Goal: Transaction & Acquisition: Obtain resource

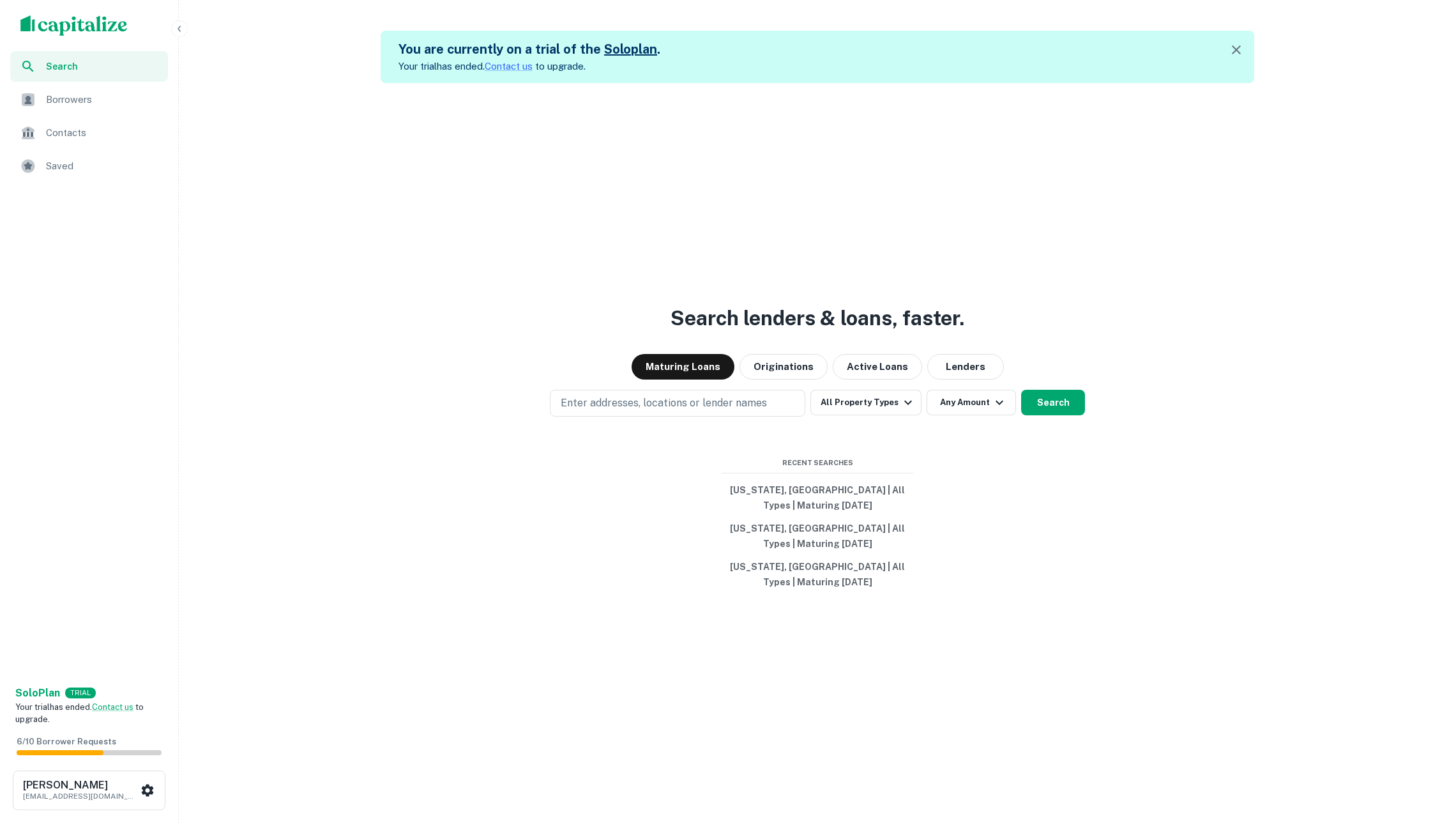
click at [73, 103] on span "Borrowers" at bounding box center [103, 99] width 114 height 15
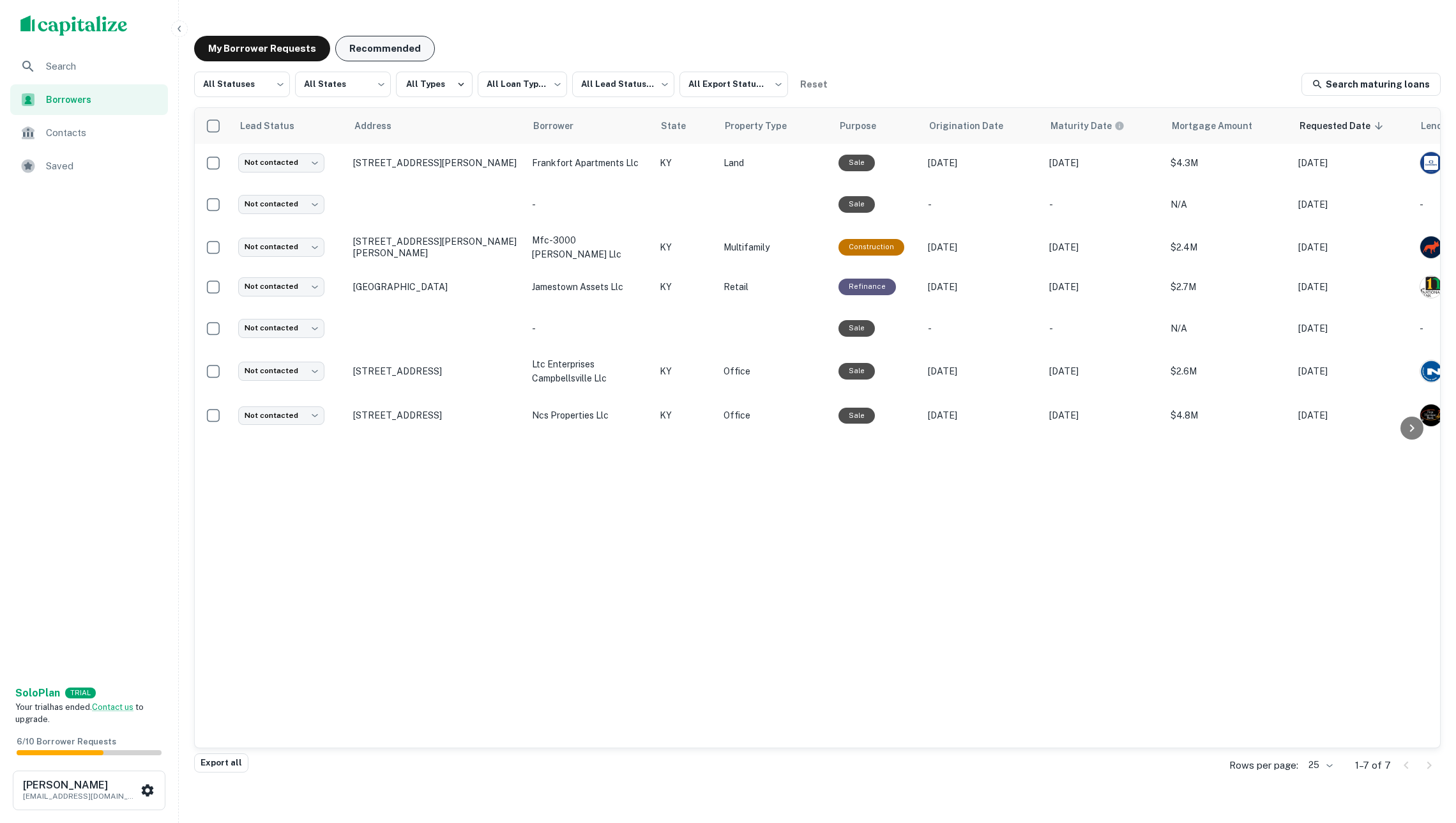
click at [361, 56] on button "Recommended" at bounding box center [385, 49] width 100 height 26
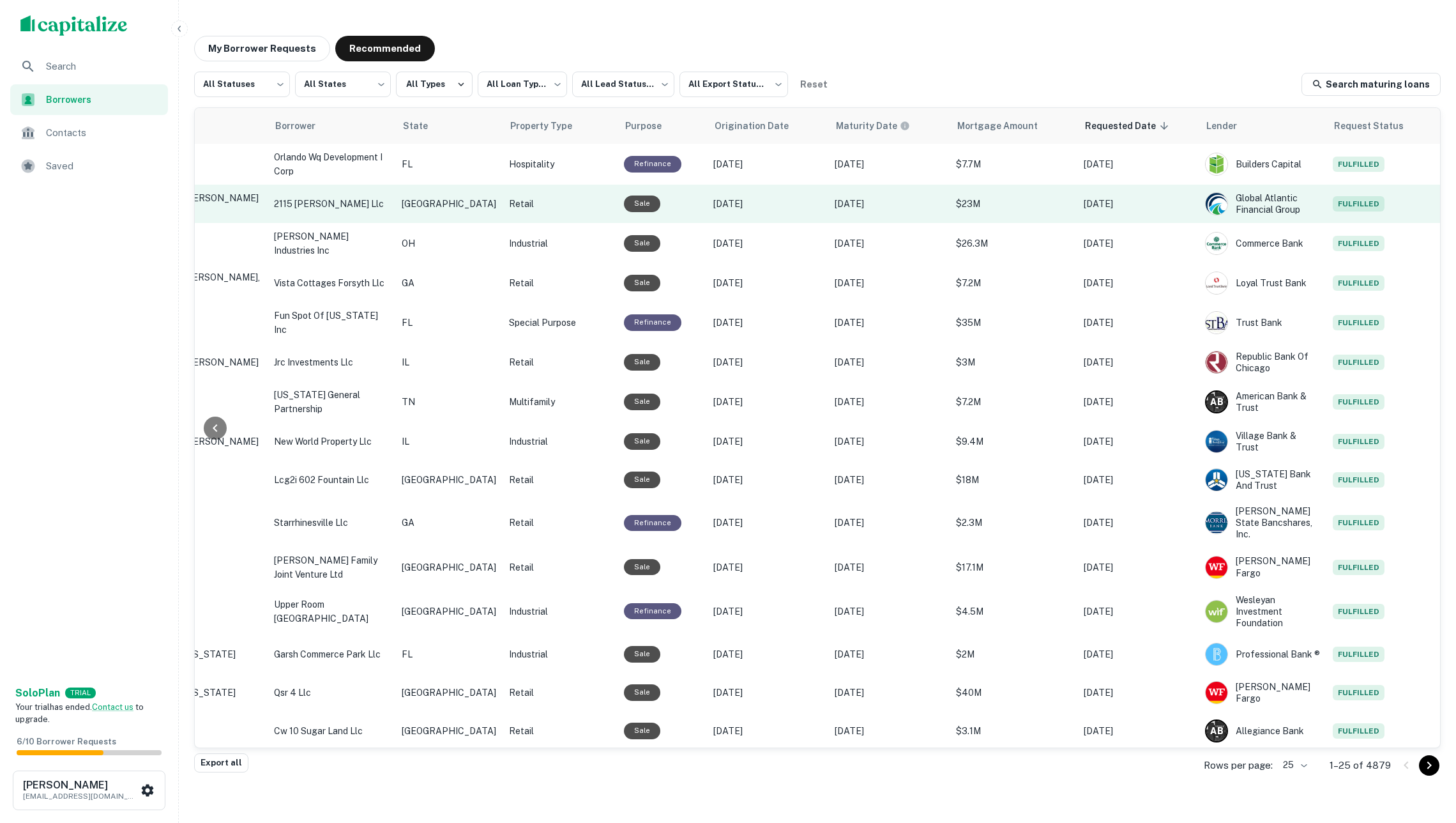
scroll to position [0, 257]
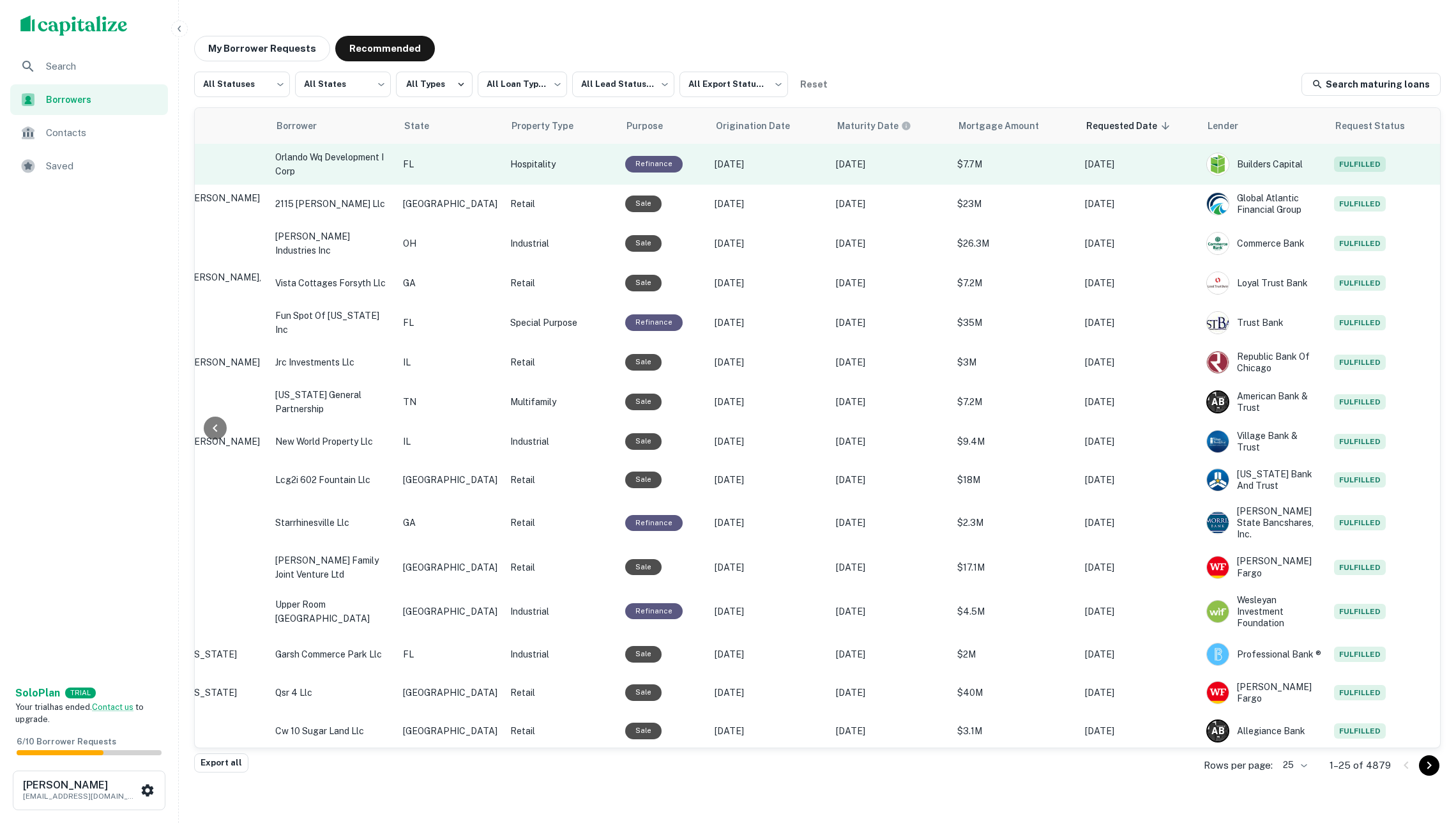
click at [511, 162] on p "Hospitality" at bounding box center [561, 164] width 103 height 14
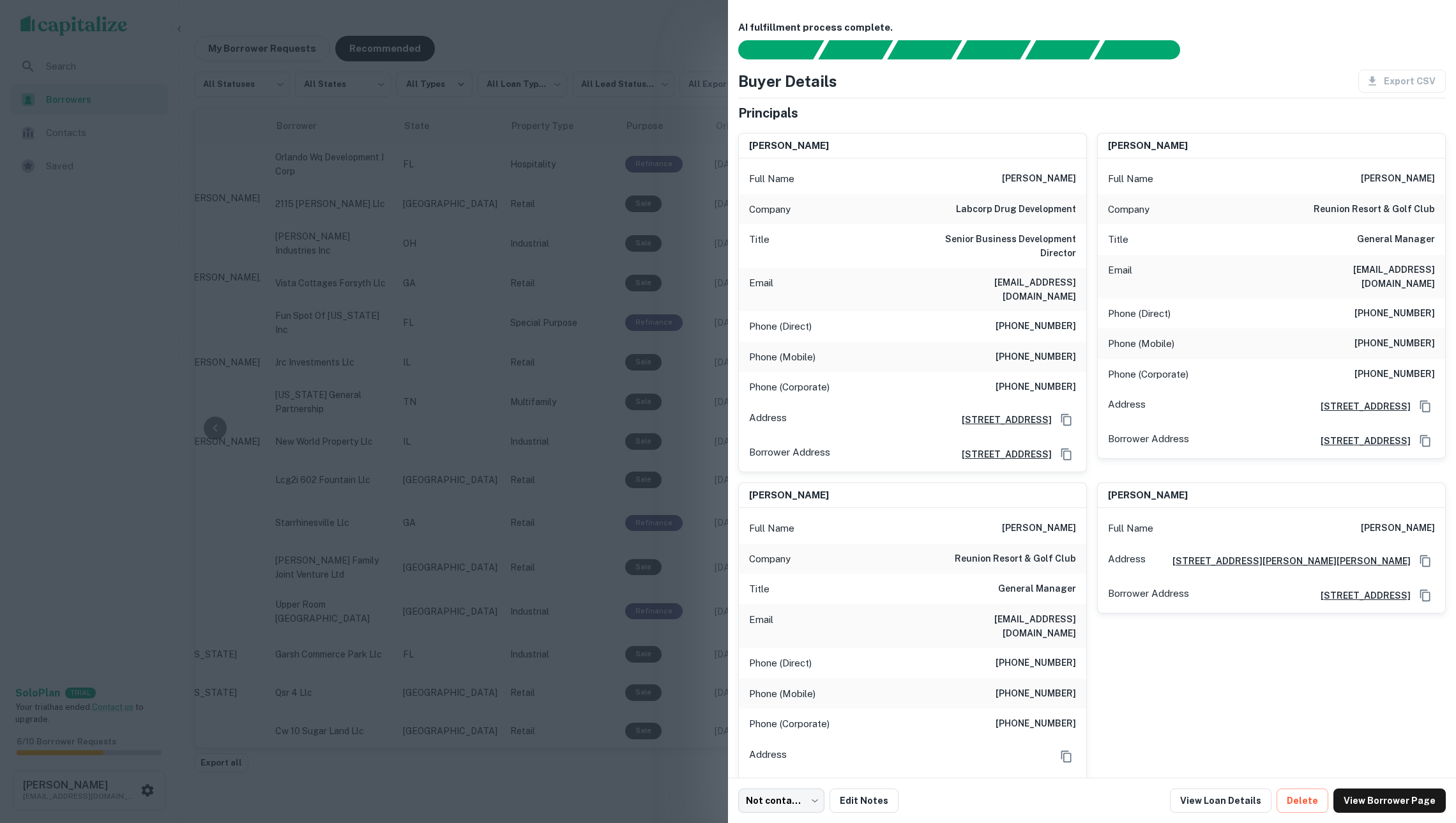
click at [645, 38] on div at bounding box center [728, 412] width 1456 height 823
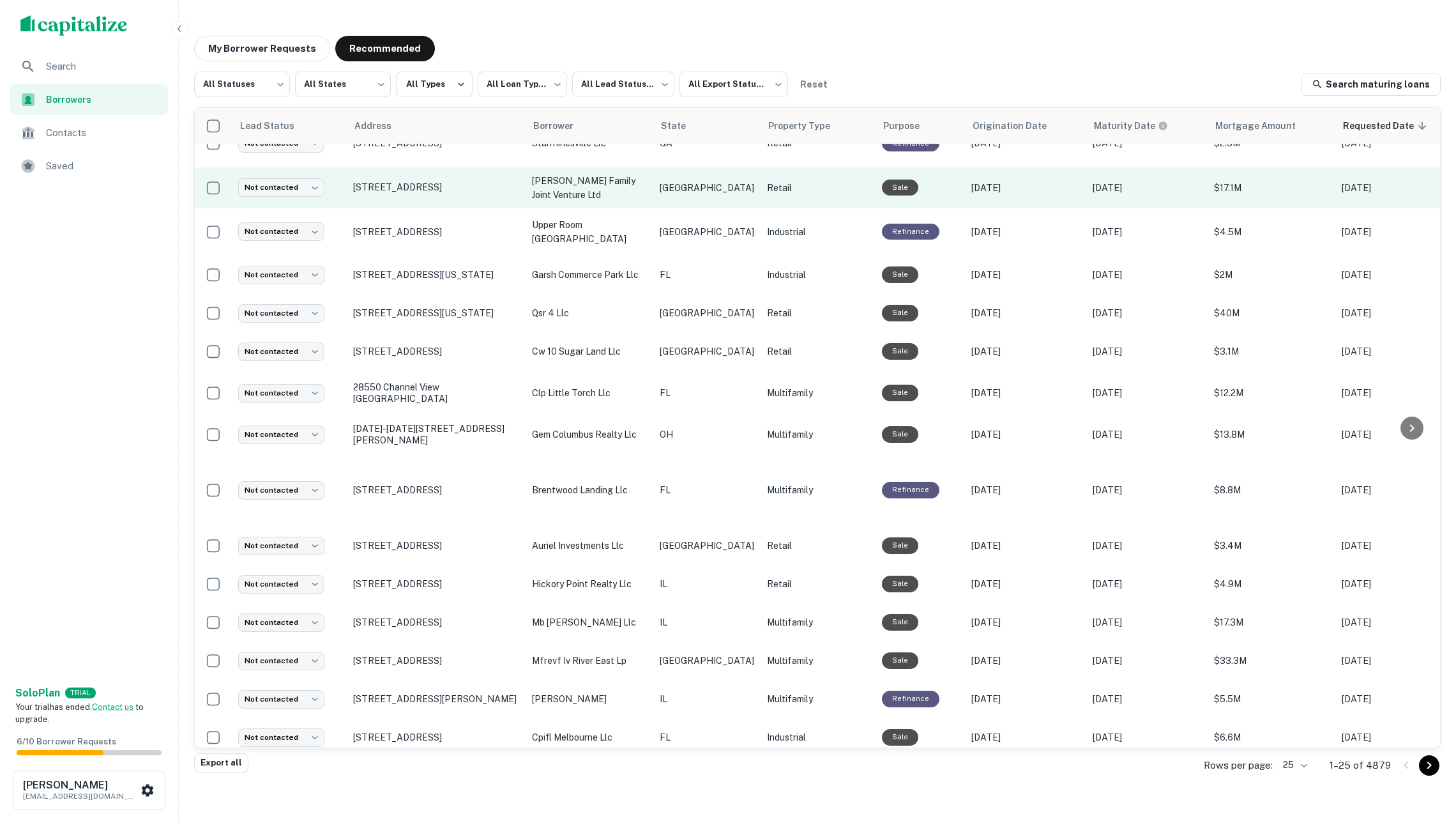
scroll to position [379, 0]
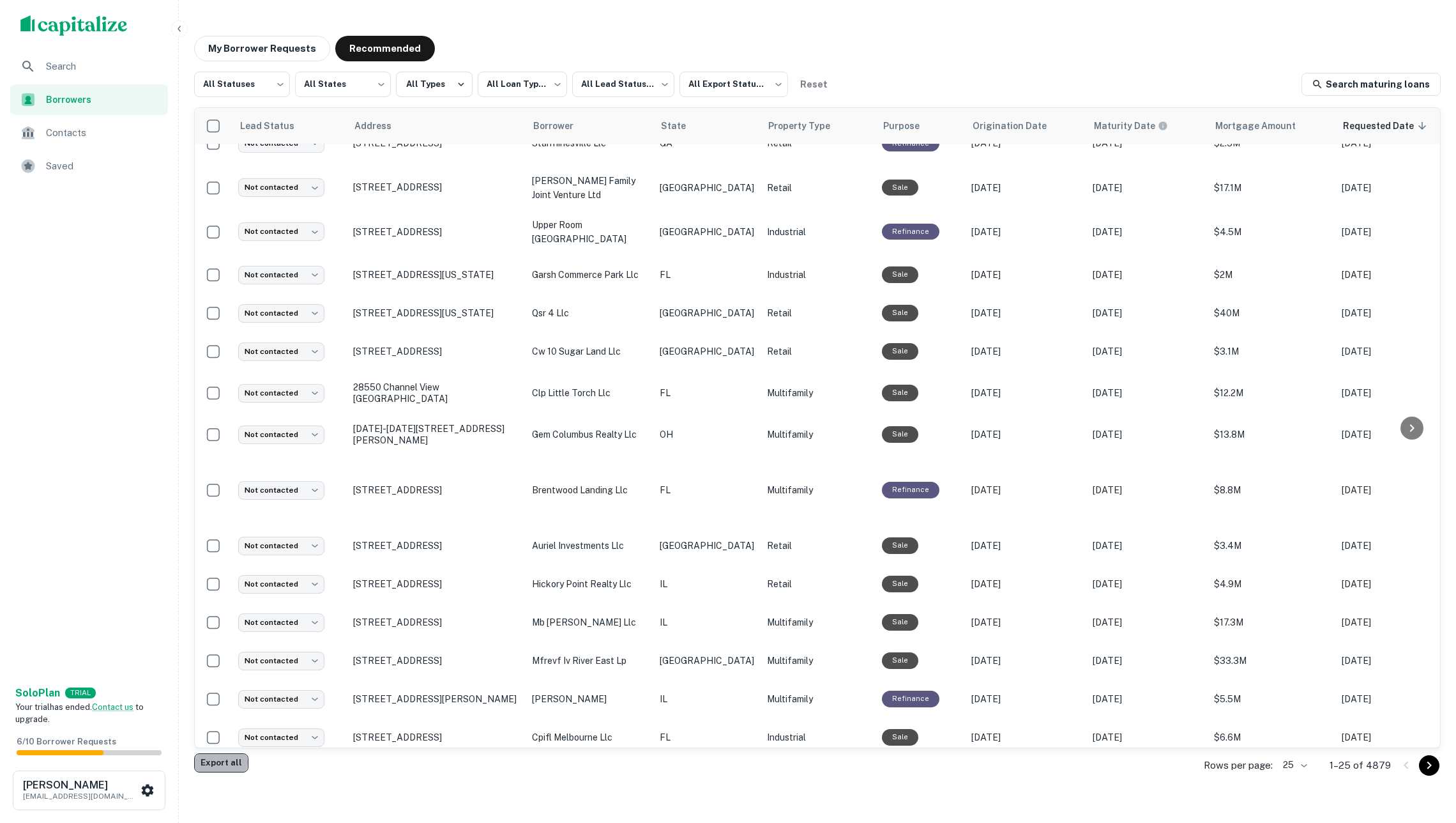
click at [219, 763] on button "Export all" at bounding box center [222, 762] width 54 height 19
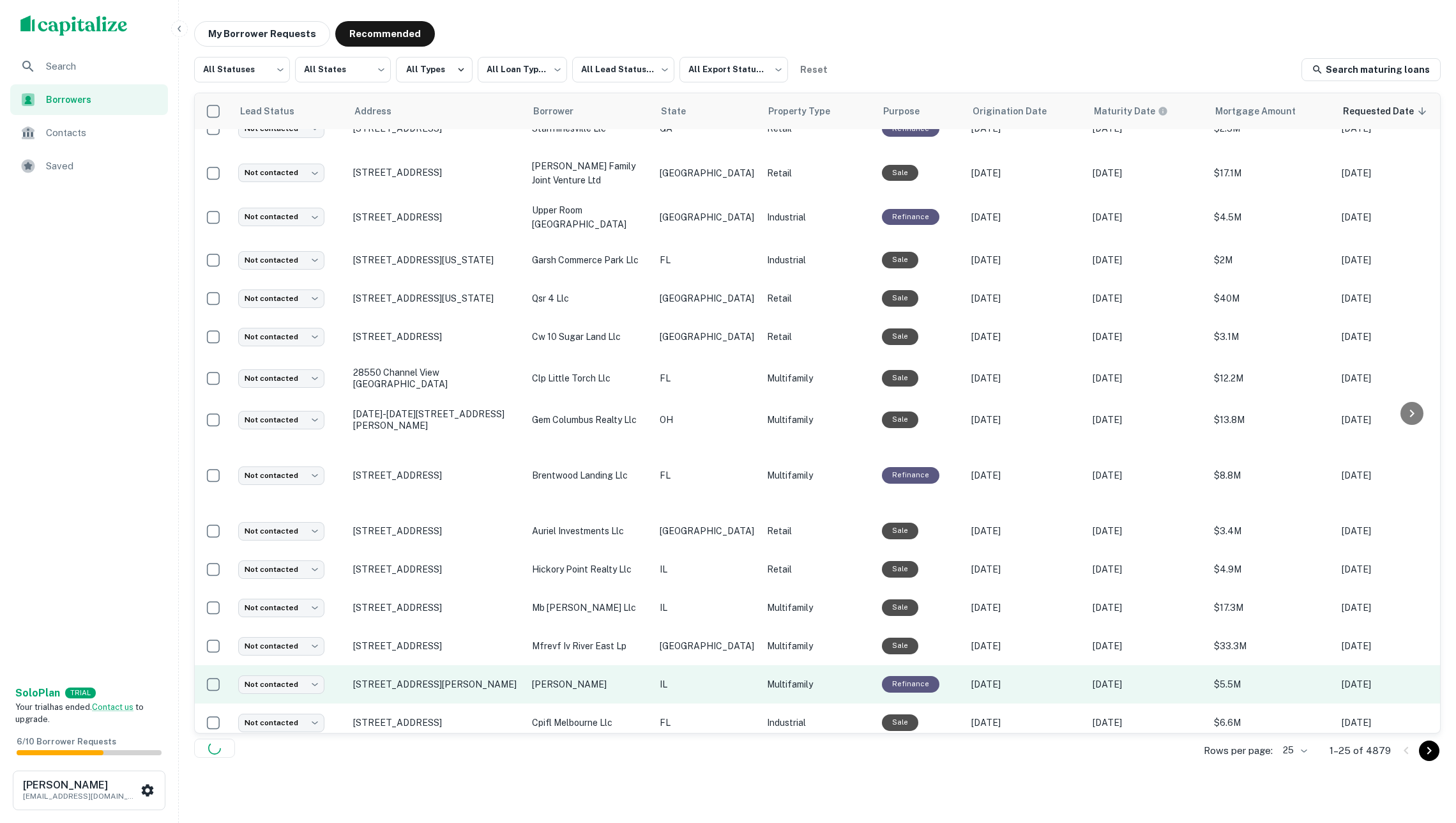
scroll to position [14, 0]
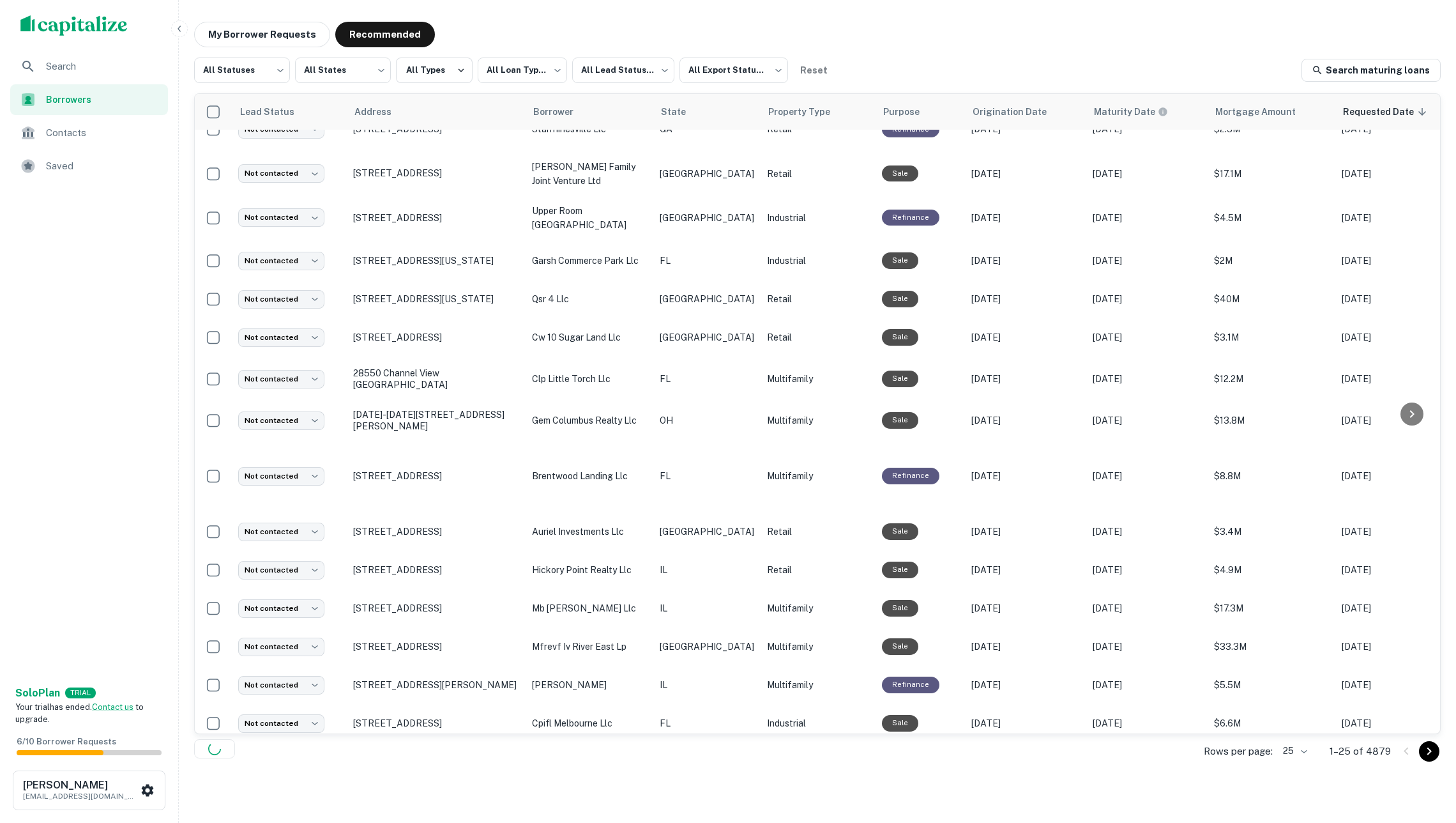
click at [1288, 753] on body "**********" at bounding box center [728, 397] width 1456 height 823
click at [1087, 767] on div at bounding box center [728, 412] width 1456 height 823
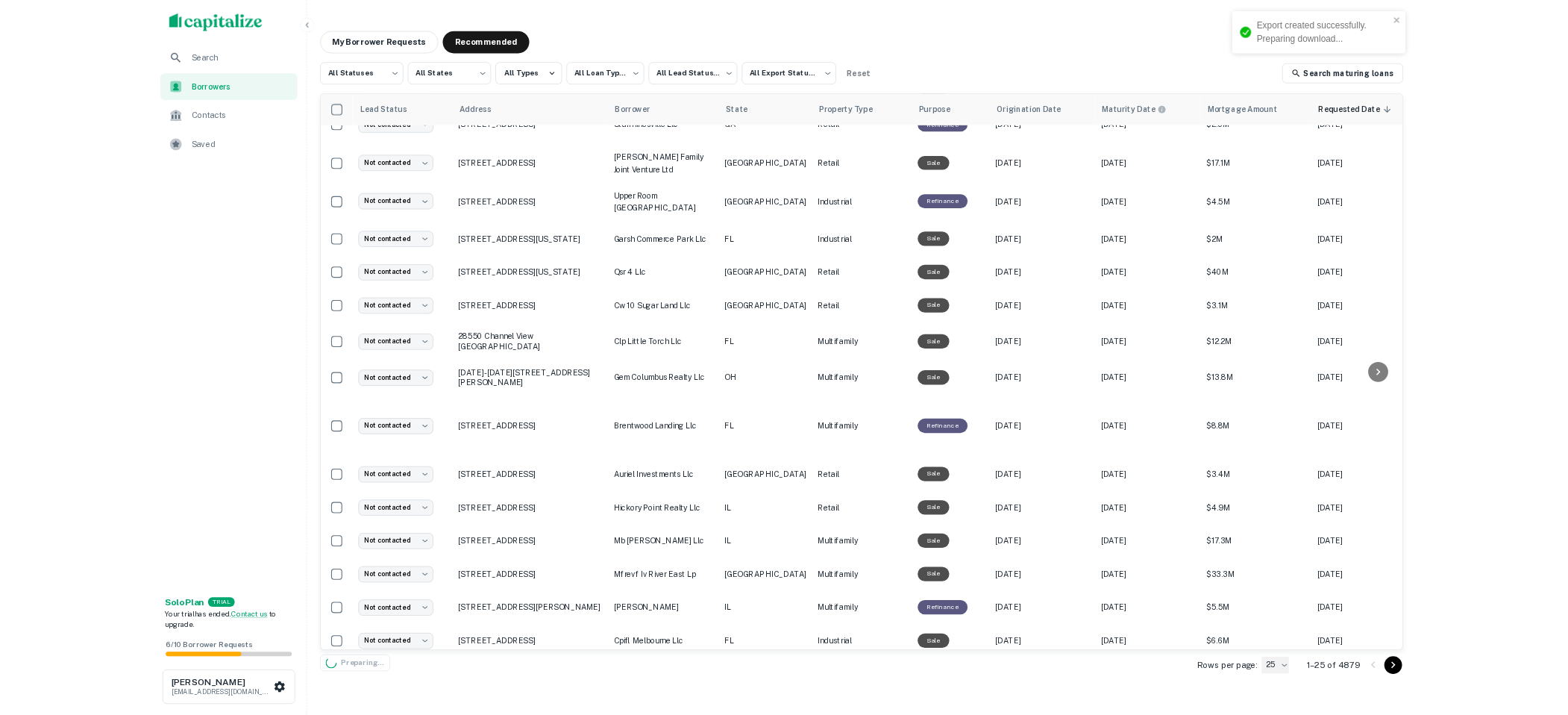
scroll to position [0, 0]
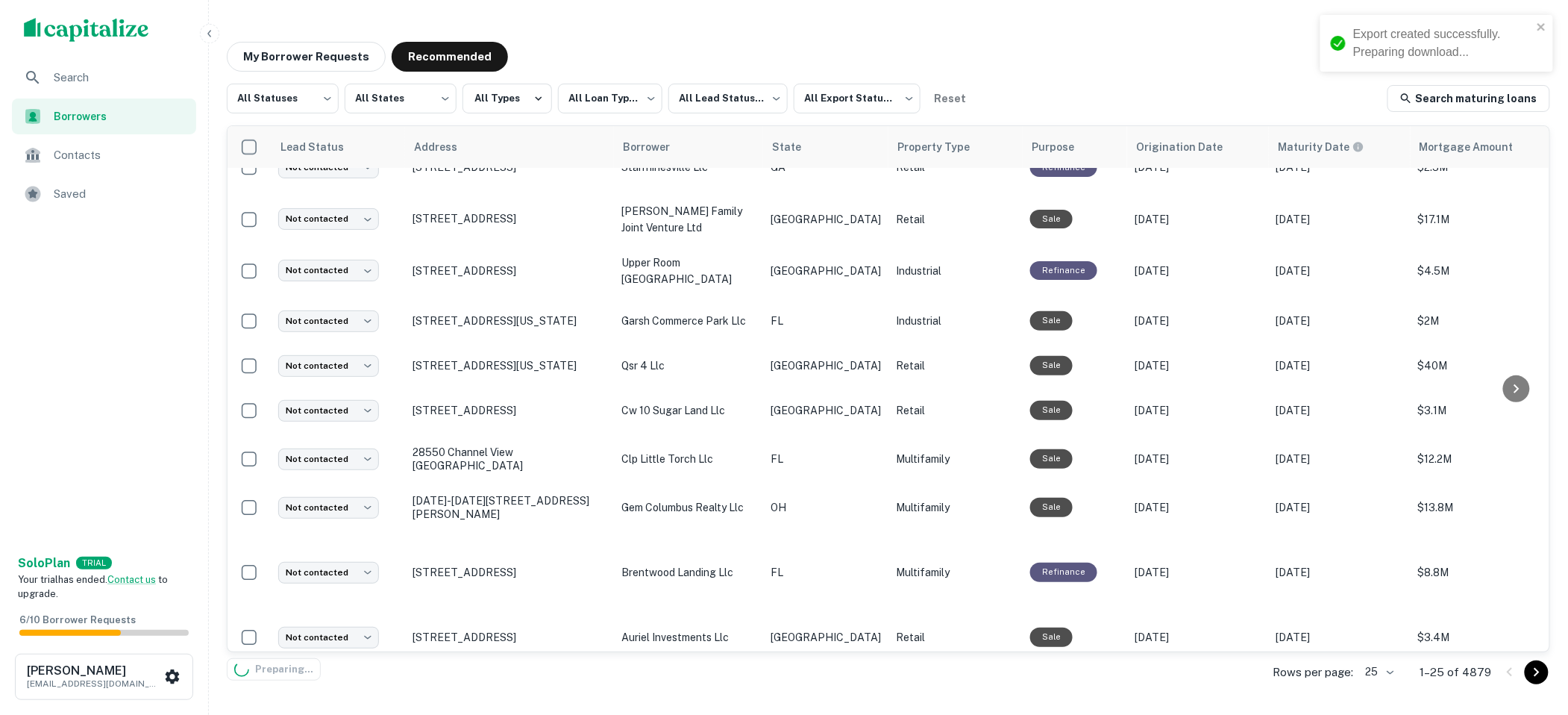
click at [1538, 676] on icon "Go to next page" at bounding box center [1536, 671] width 18 height 18
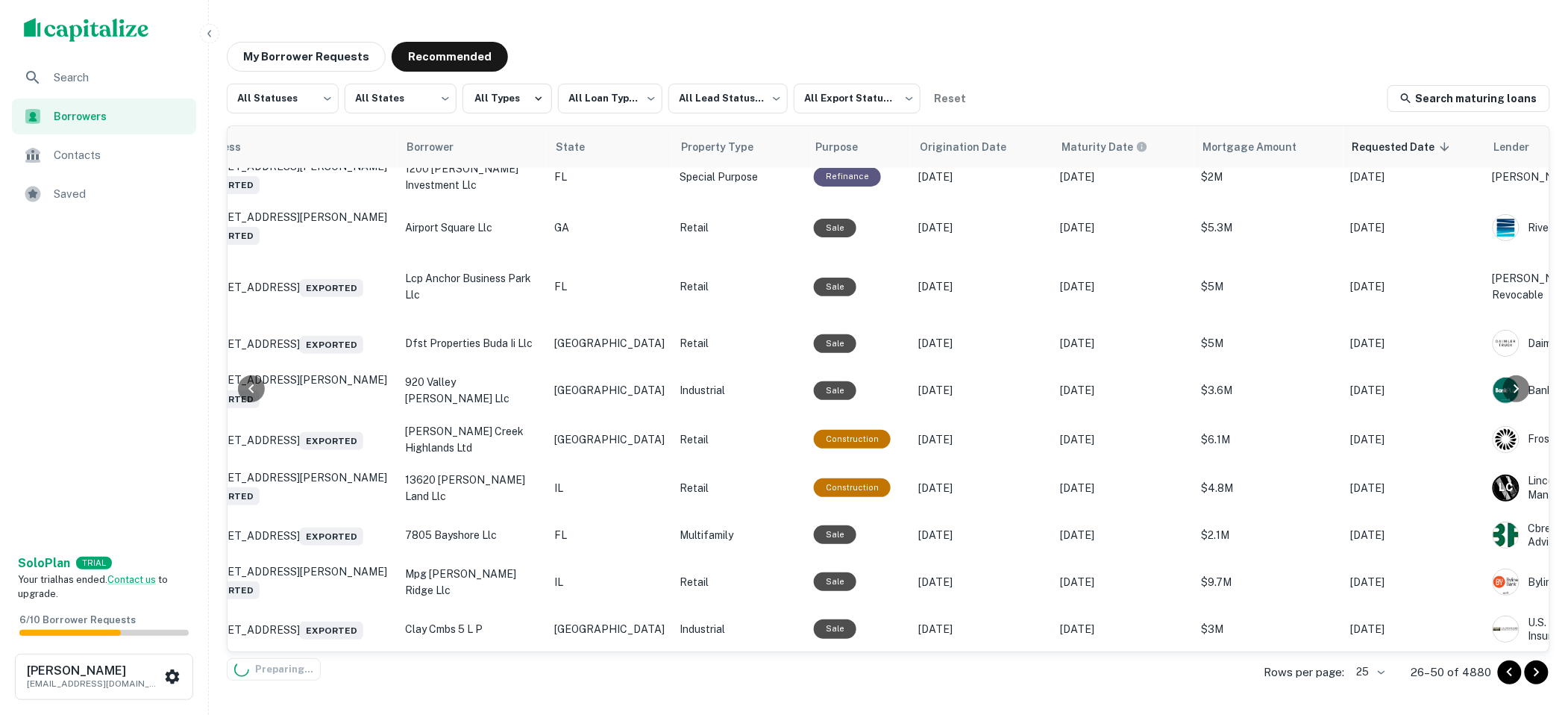
scroll to position [779, 216]
click at [1365, 672] on body "**********" at bounding box center [784, 358] width 1568 height 715
click at [1365, 654] on li "500" at bounding box center [1360, 656] width 51 height 27
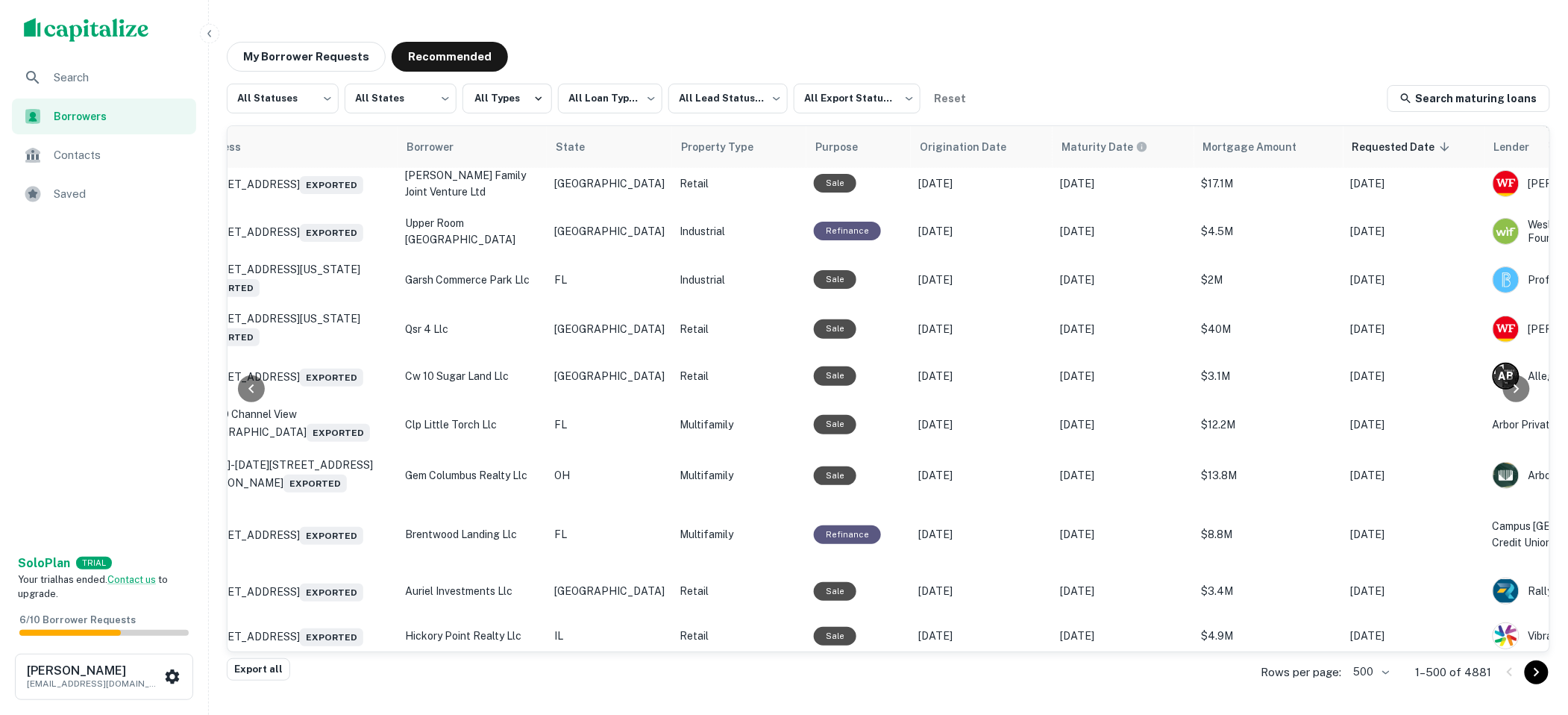
scroll to position [0, 216]
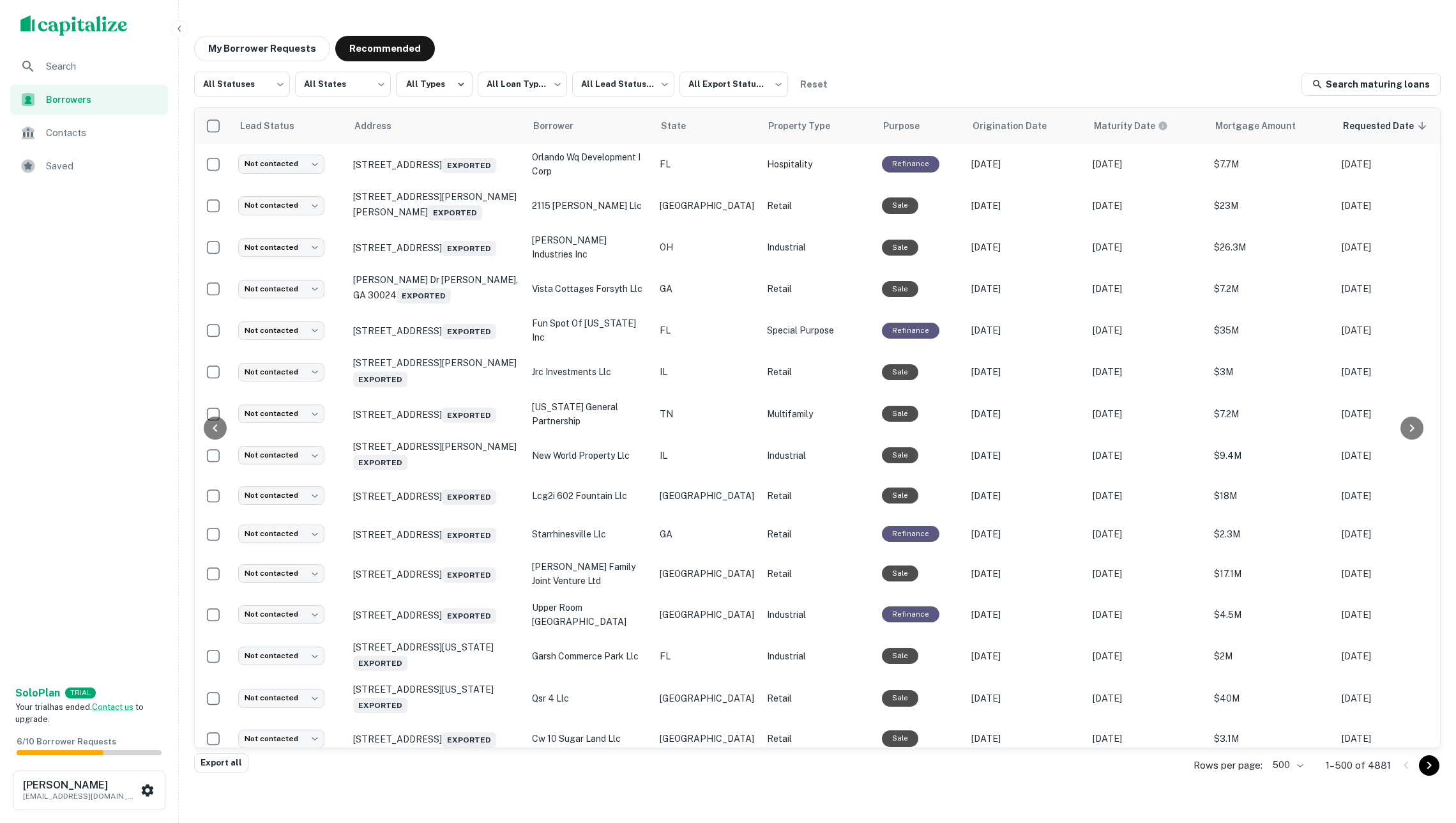
scroll to position [0, 185]
